Goal: Navigation & Orientation: Find specific page/section

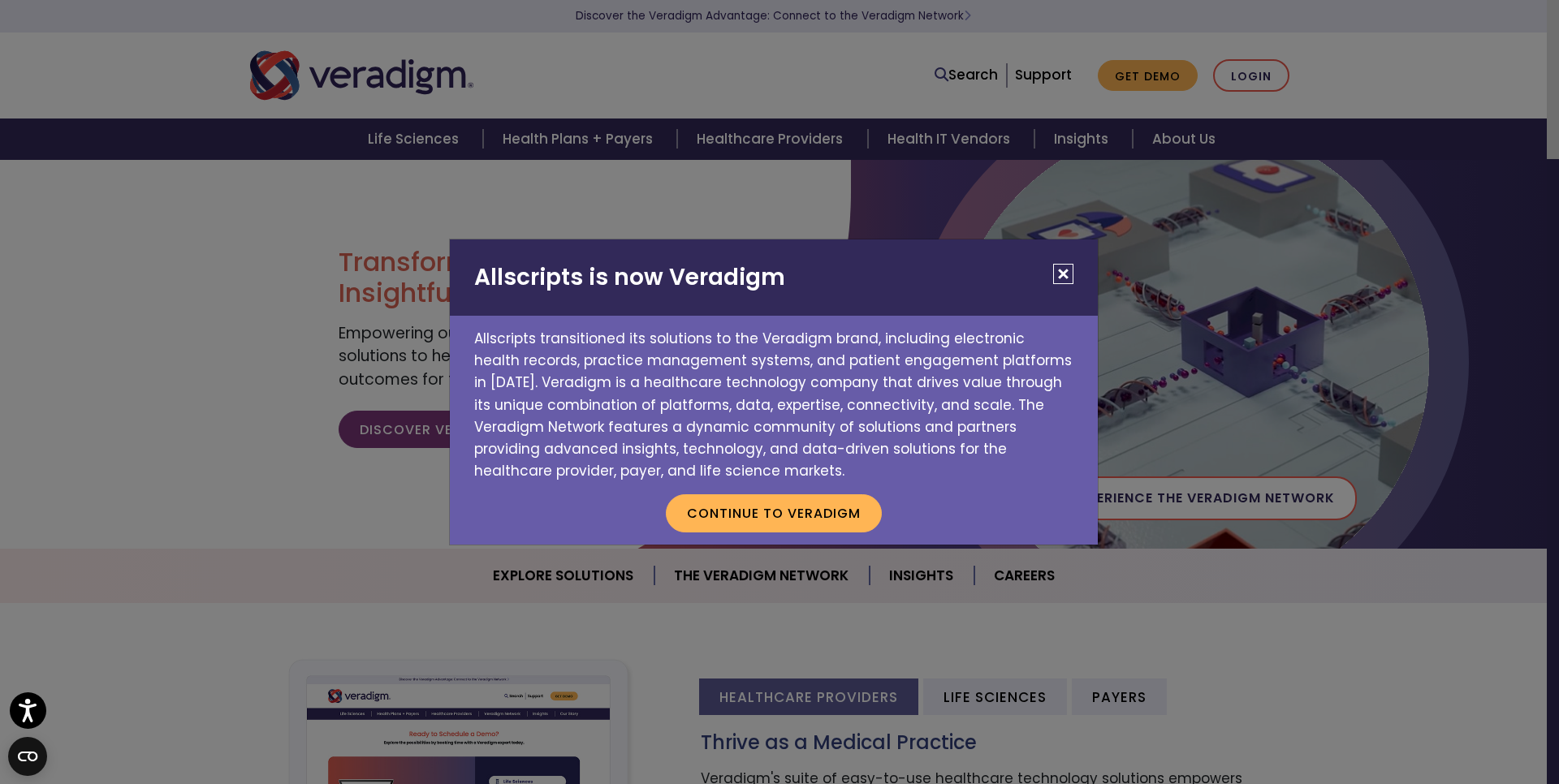
click at [1060, 264] on button "Close" at bounding box center [1063, 273] width 20 height 20
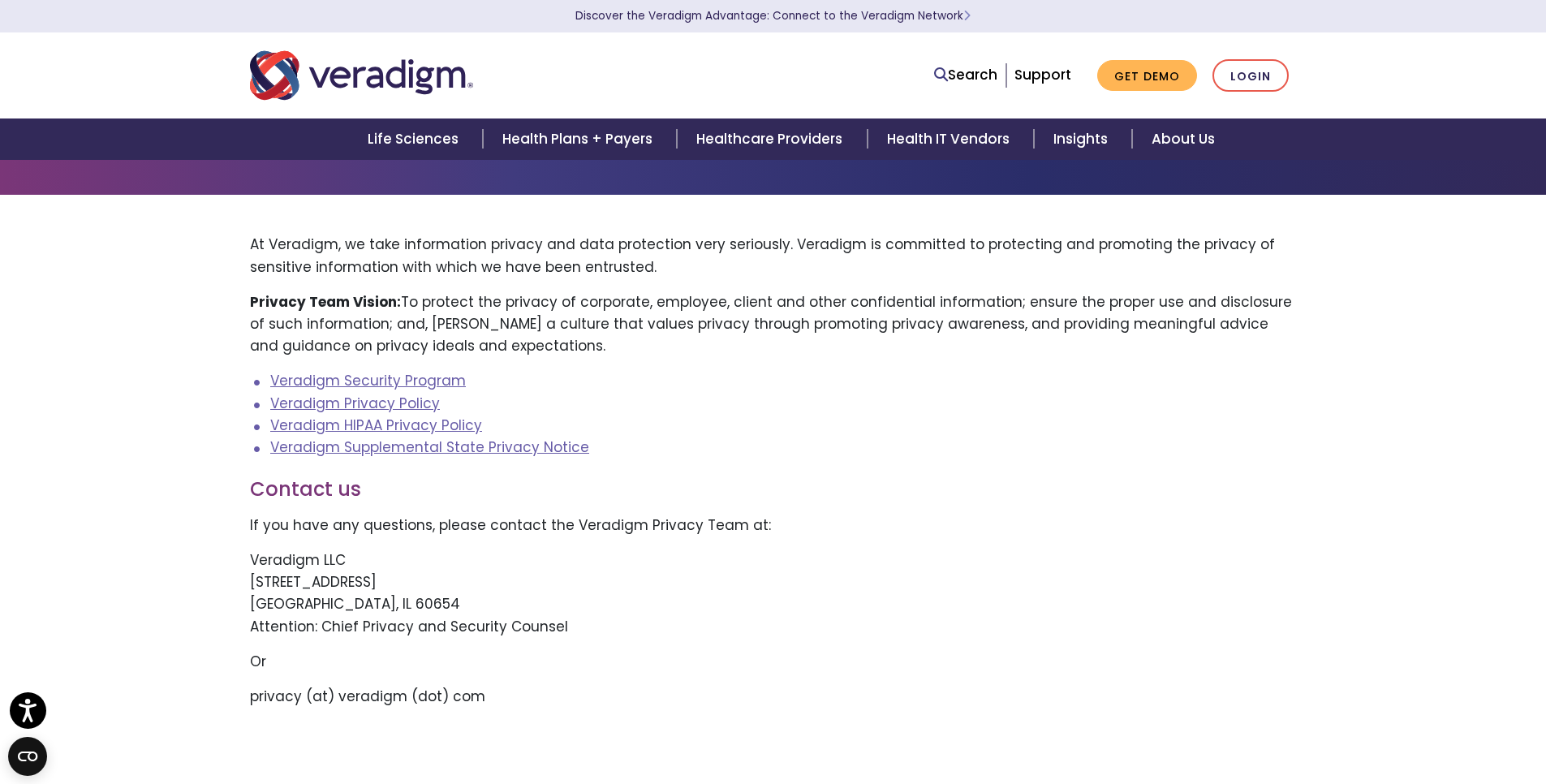
scroll to position [65, 0]
